Goal: Transaction & Acquisition: Obtain resource

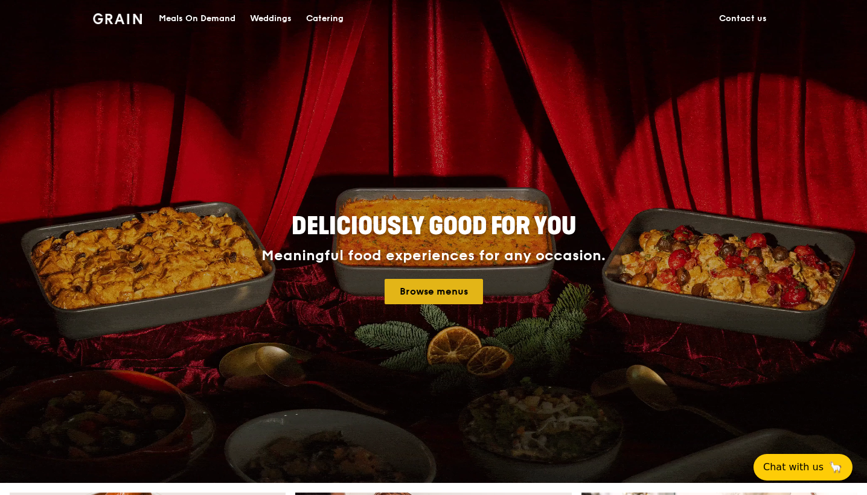
click at [414, 281] on link "Browse menus" at bounding box center [434, 291] width 98 height 25
click at [430, 301] on link "Browse menus" at bounding box center [434, 291] width 98 height 25
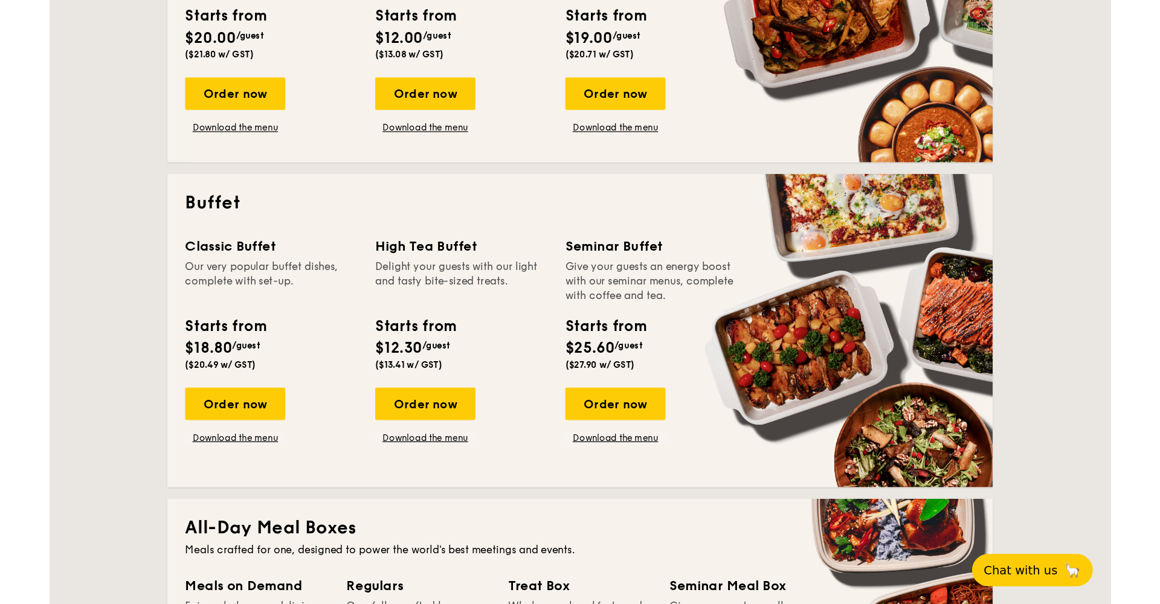
scroll to position [419, 0]
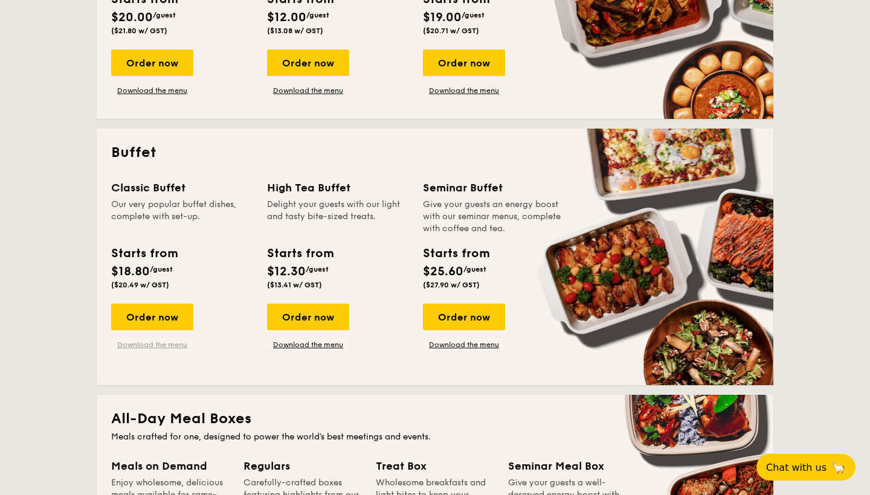
click at [166, 344] on link "Download the menu" at bounding box center [152, 345] width 82 height 10
